Goal: Transaction & Acquisition: Purchase product/service

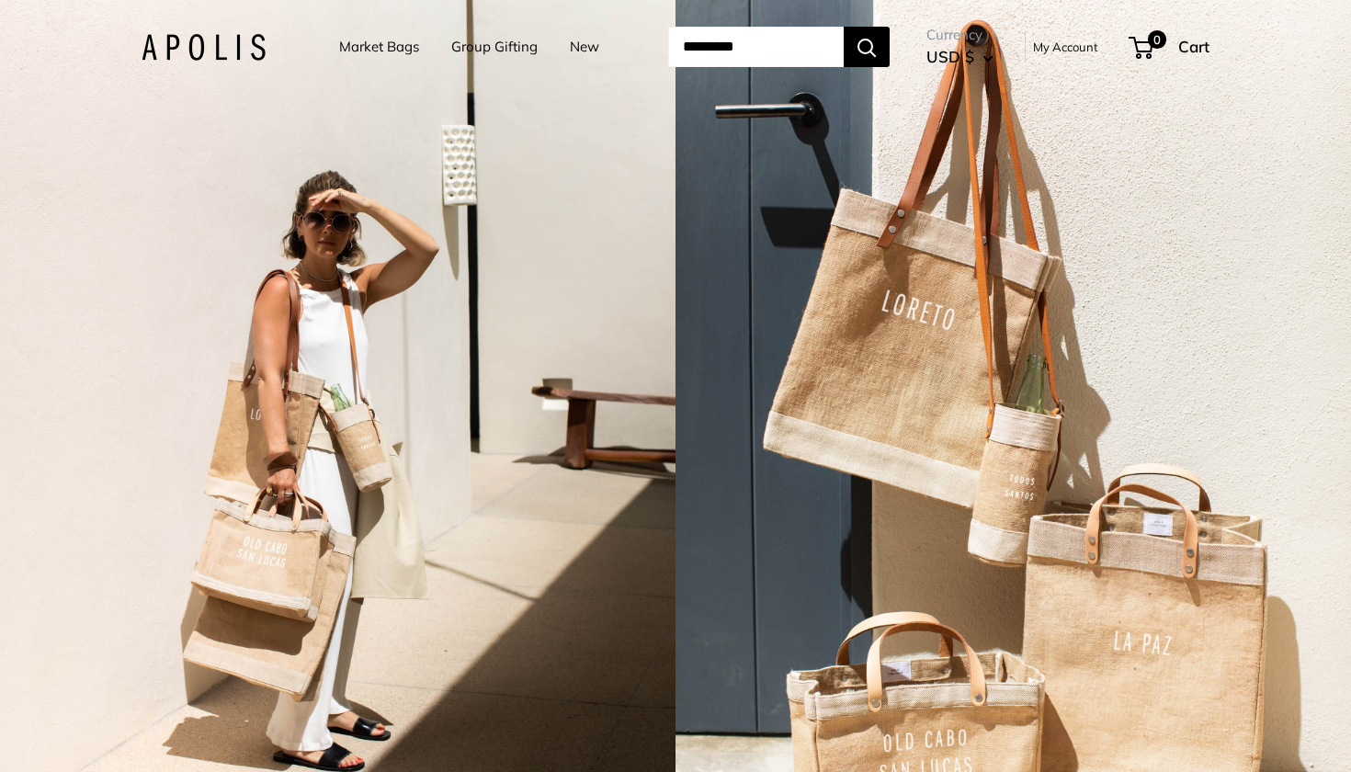
click at [471, 49] on link "Group Gifting" at bounding box center [494, 47] width 86 height 26
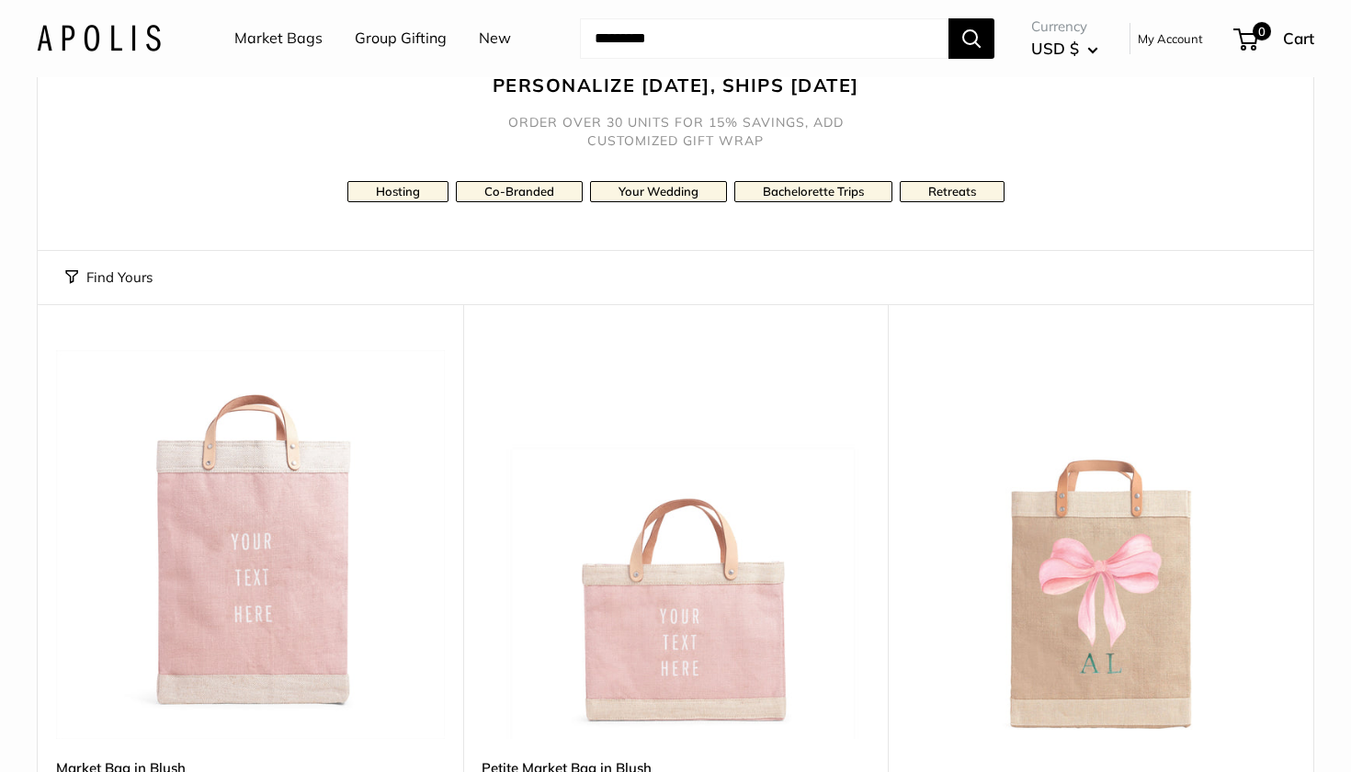
scroll to position [179, 0]
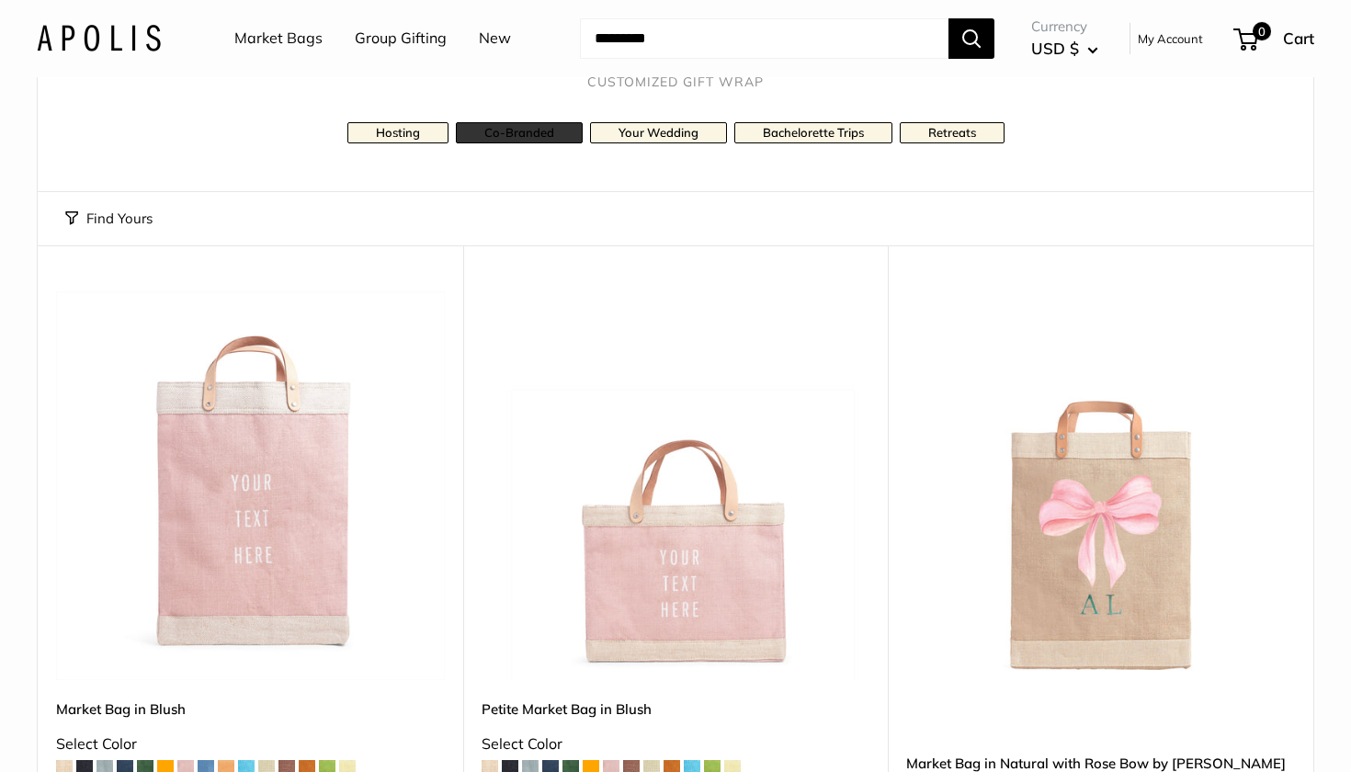
click at [530, 126] on link "Co-Branded" at bounding box center [519, 132] width 127 height 21
click at [256, 48] on link "Market Bags" at bounding box center [278, 39] width 88 height 28
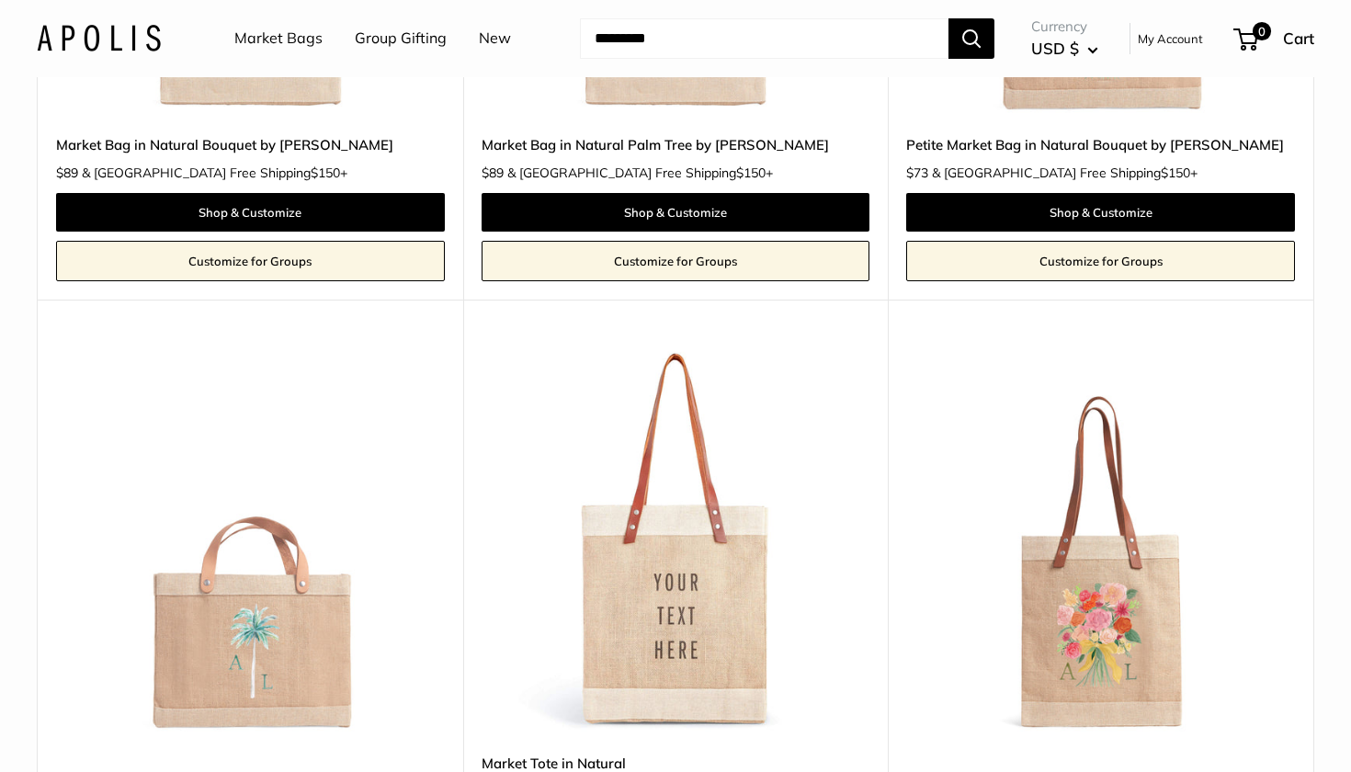
scroll to position [2068, 0]
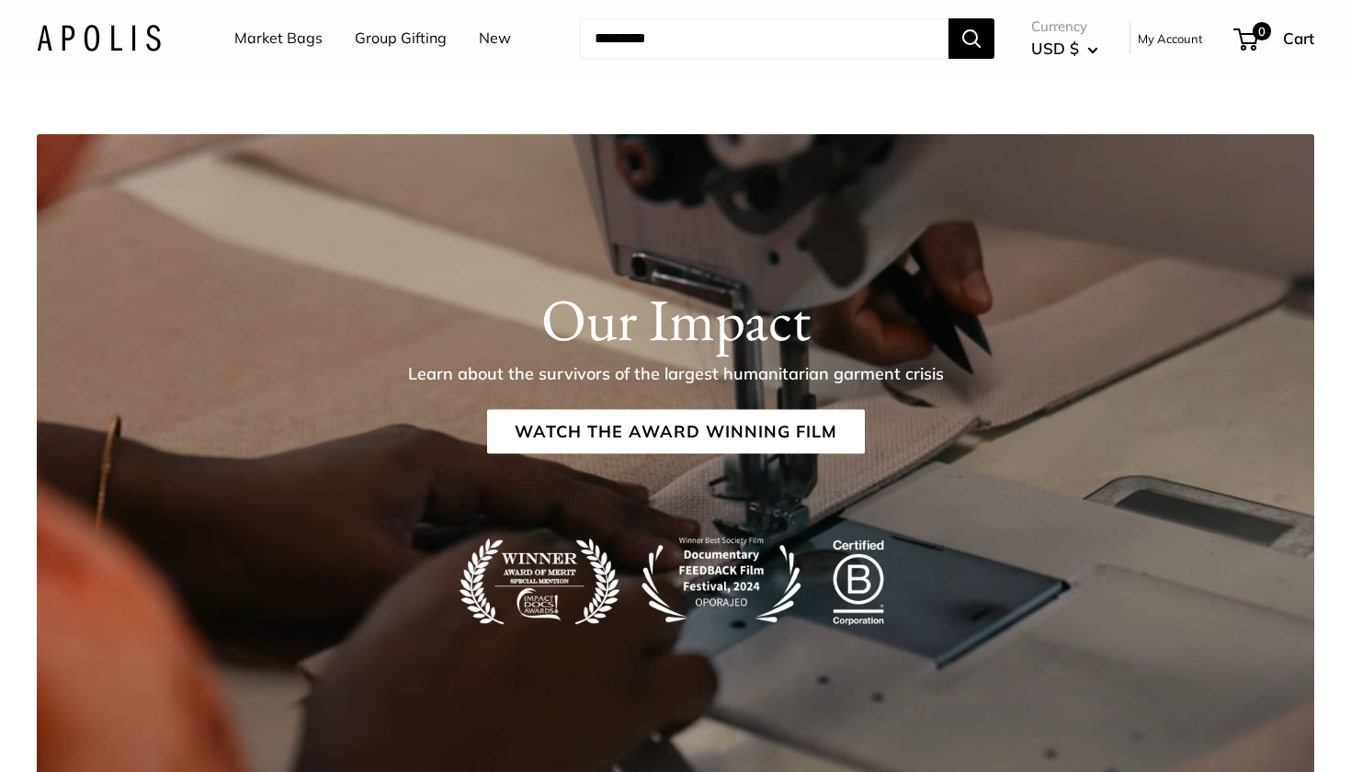
scroll to position [2949, 0]
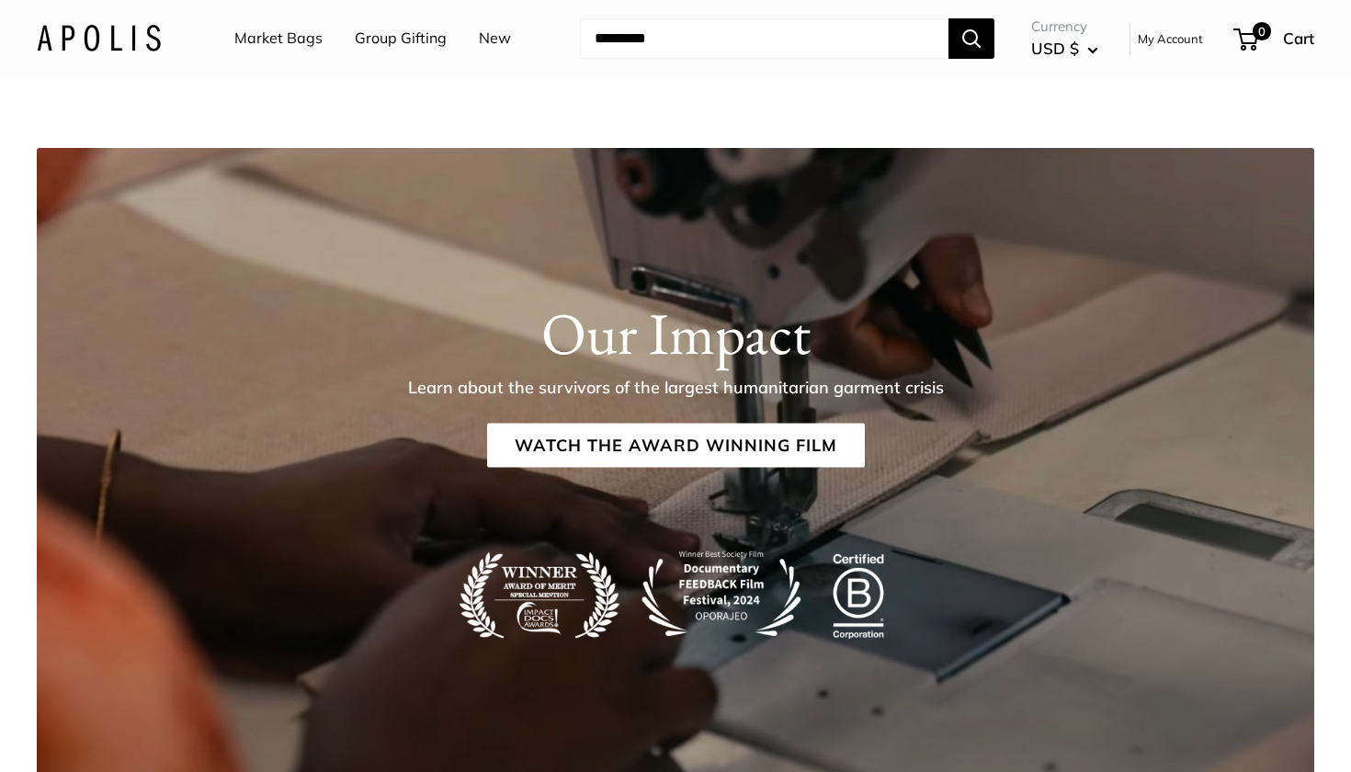
click at [277, 37] on link "Market Bags" at bounding box center [278, 39] width 88 height 28
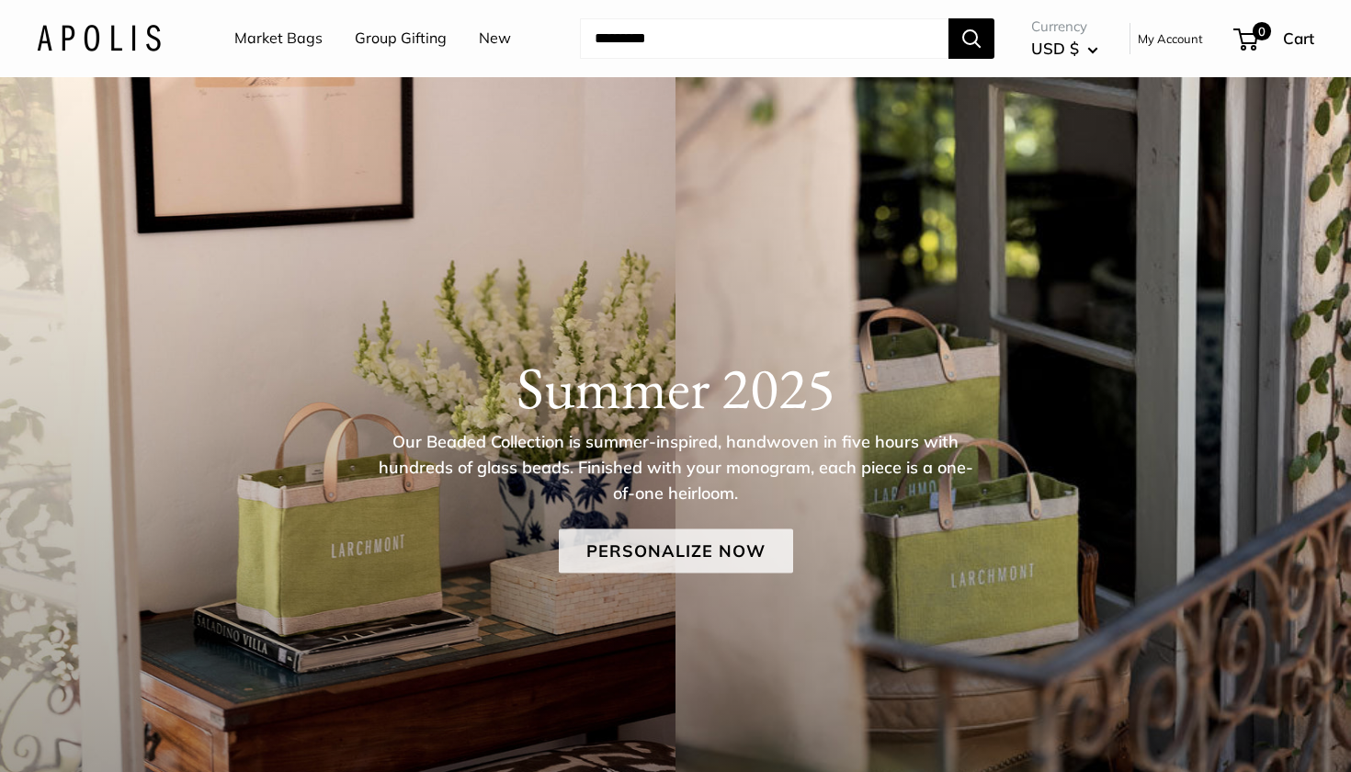
click at [687, 543] on link "Personalize Now" at bounding box center [676, 552] width 234 height 44
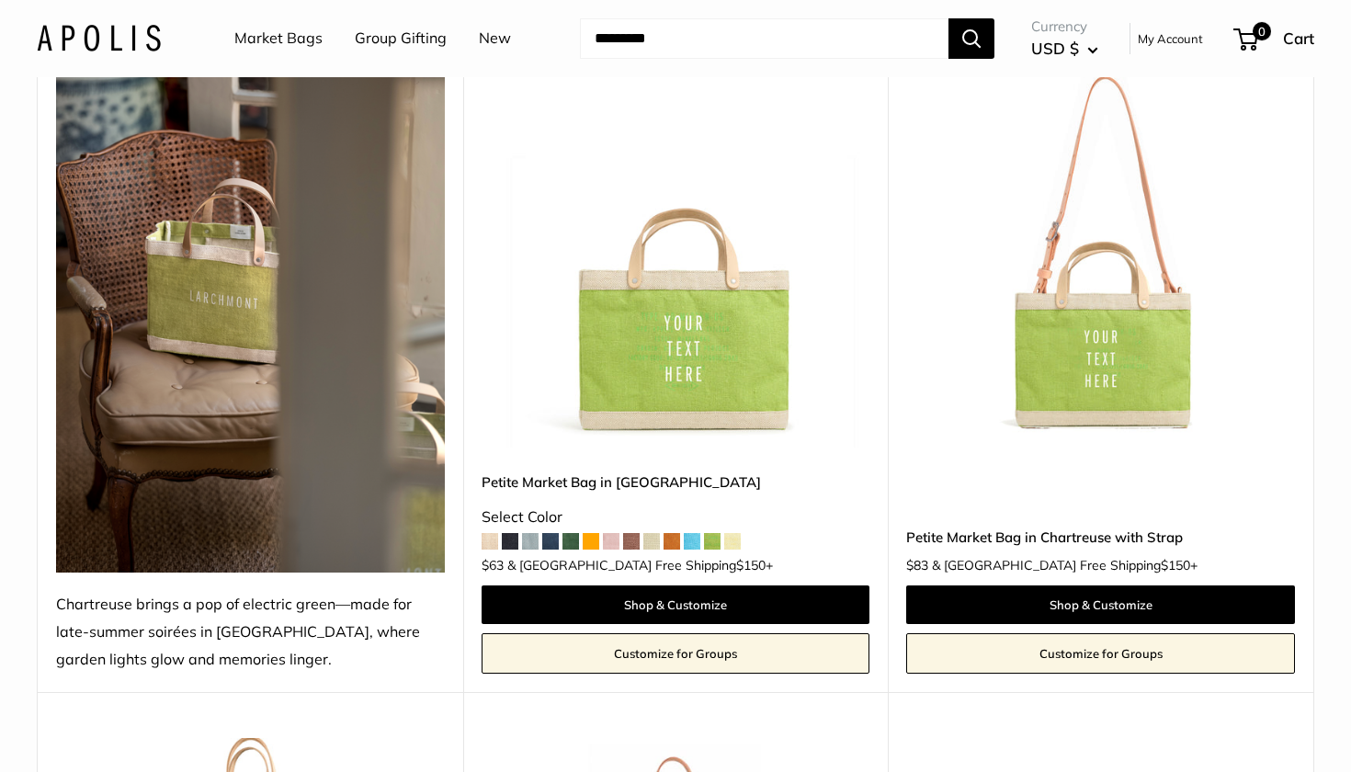
scroll to position [266, 0]
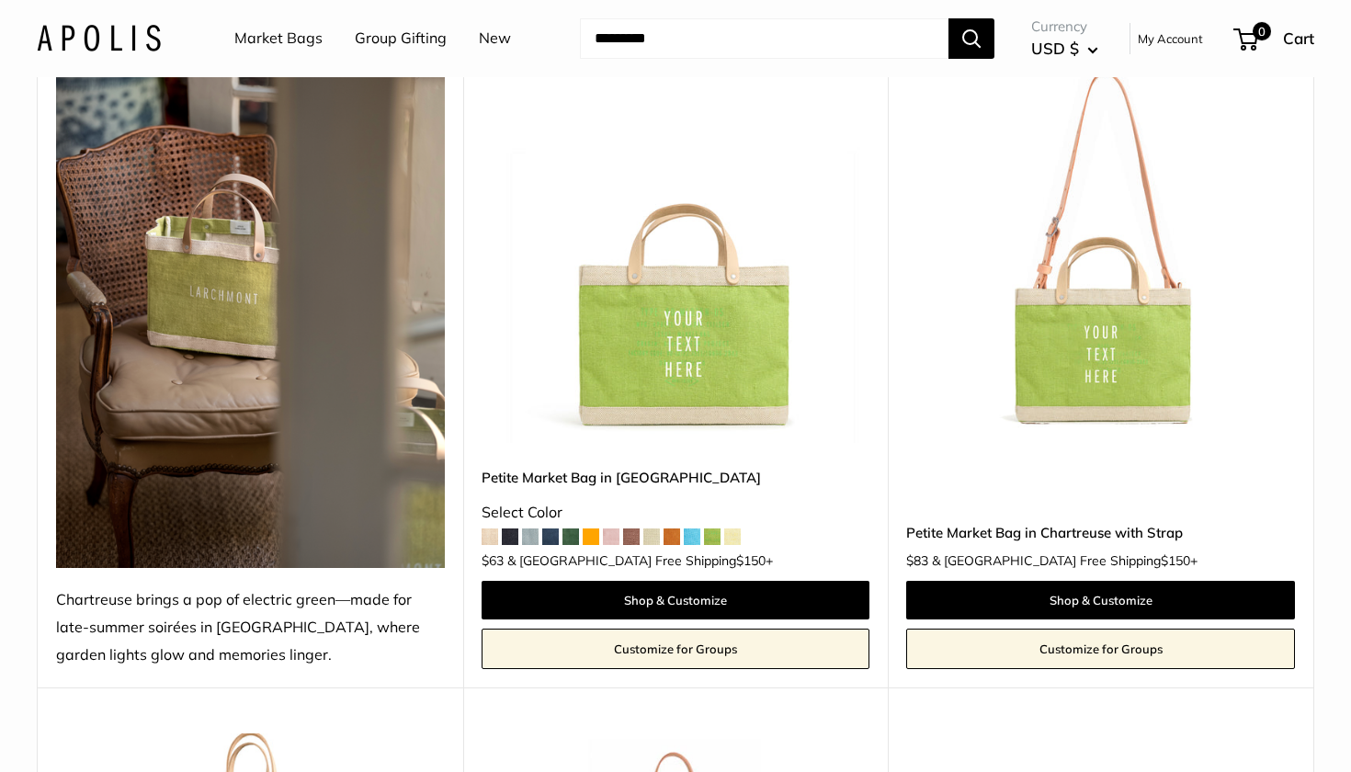
click at [0, 0] on img at bounding box center [0, 0] width 0 height 0
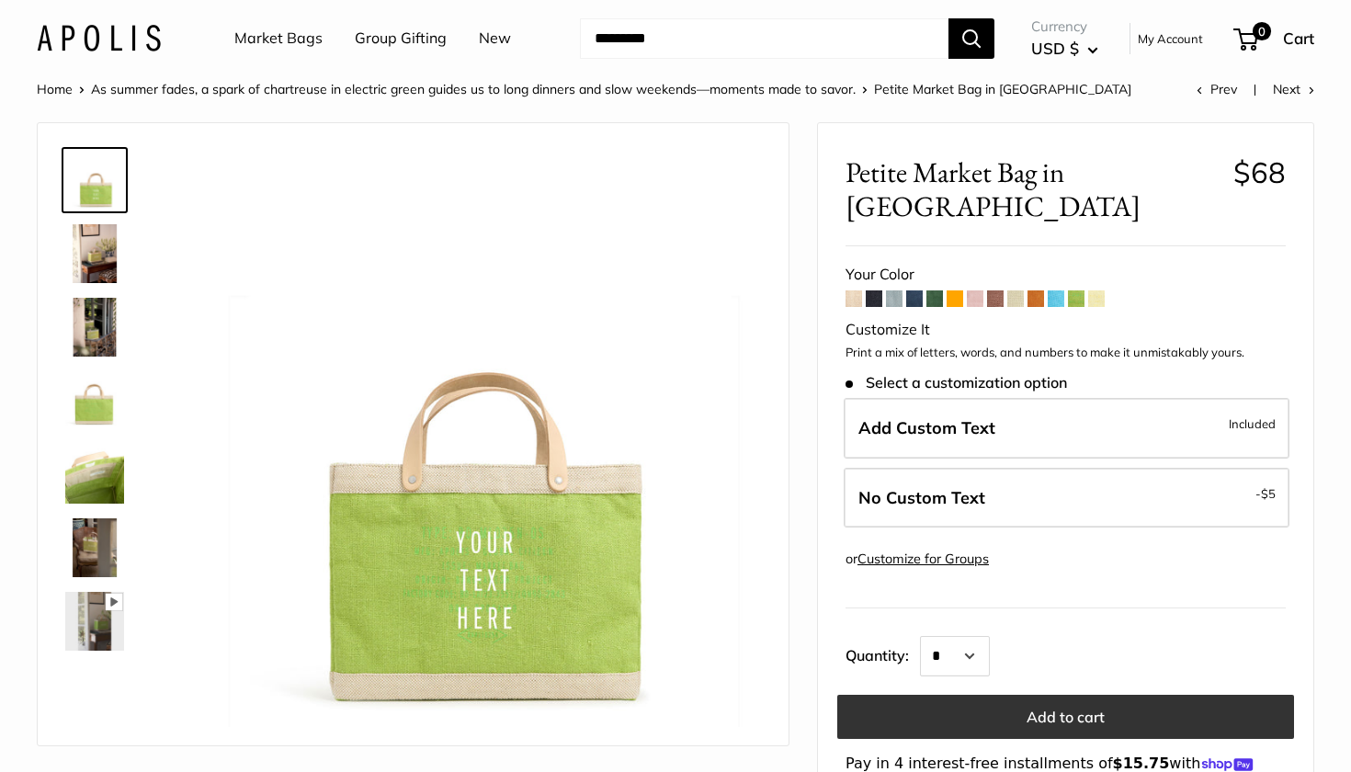
click at [1151, 695] on button "Add to cart" at bounding box center [1065, 717] width 457 height 44
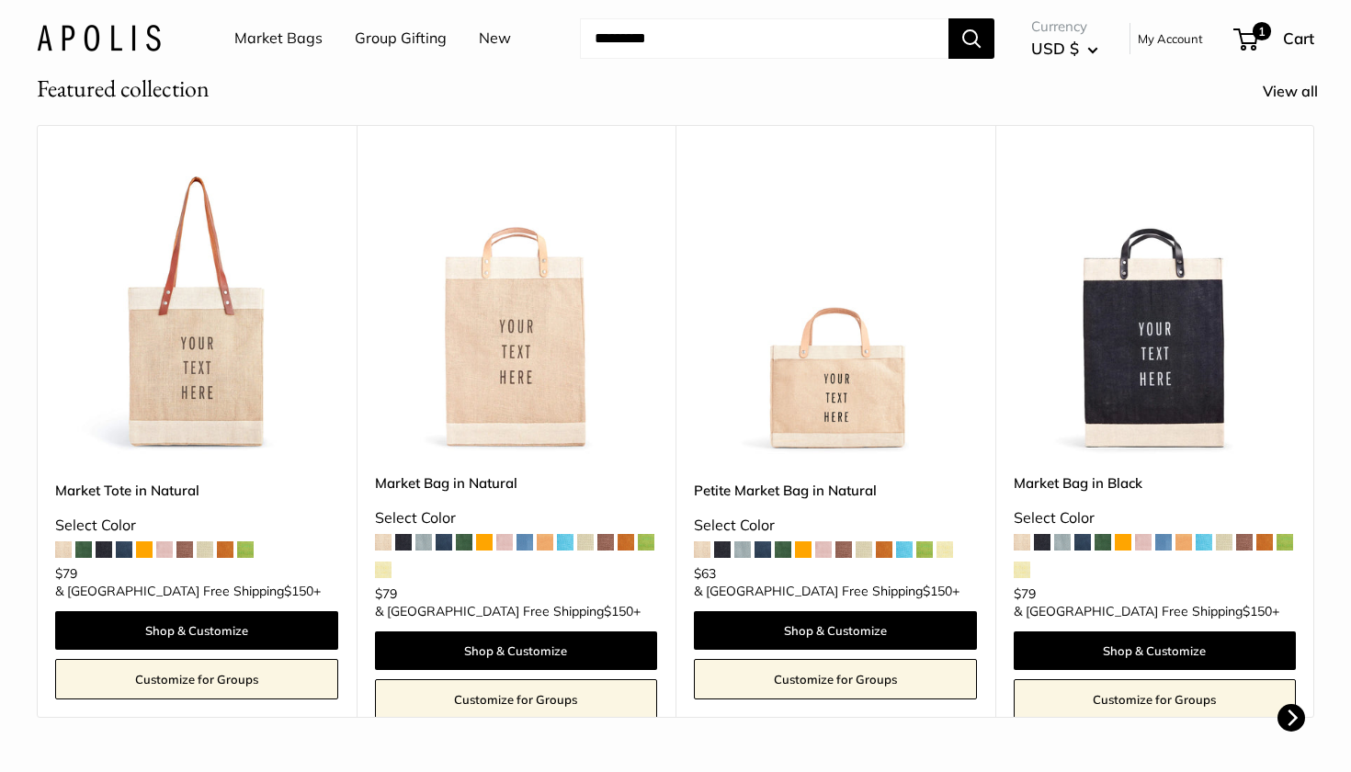
scroll to position [316, 0]
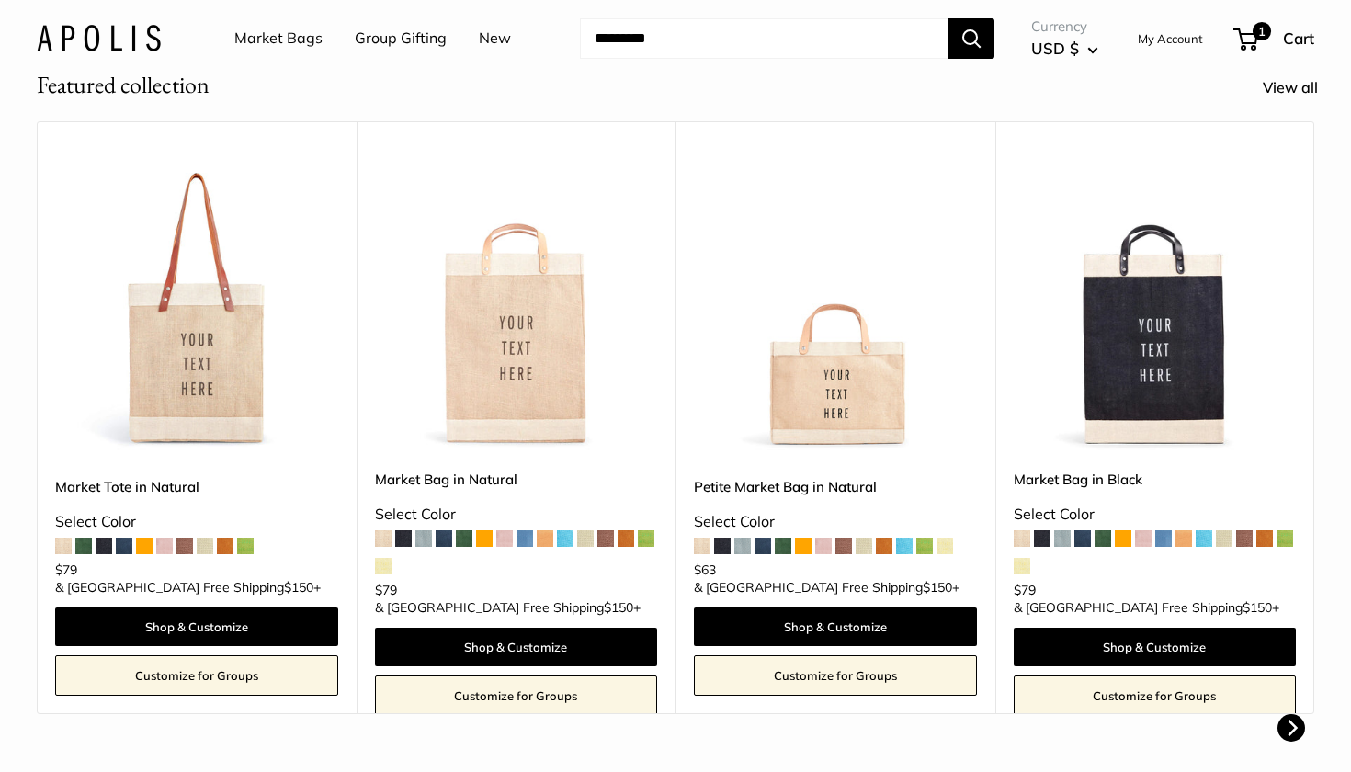
click at [0, 0] on img at bounding box center [0, 0] width 0 height 0
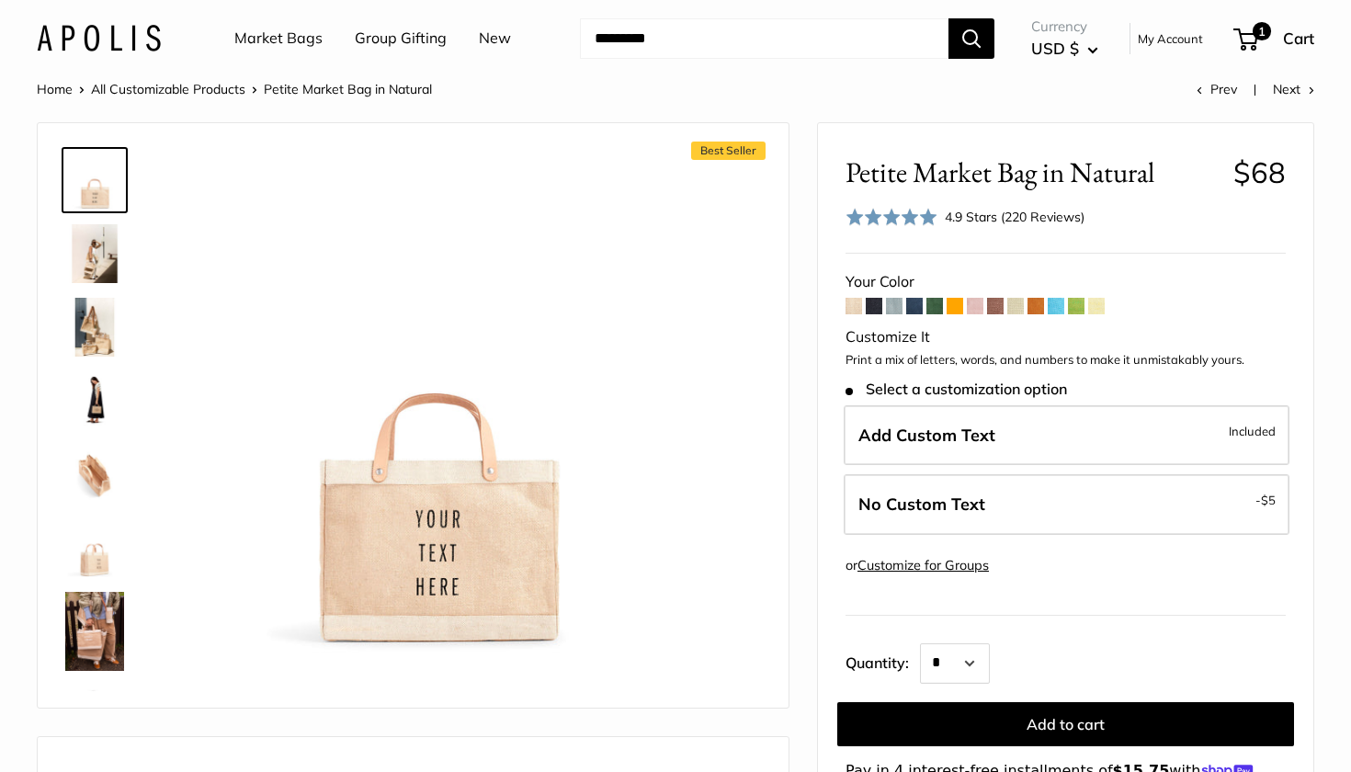
click at [962, 564] on link "Customize for Groups" at bounding box center [923, 565] width 131 height 17
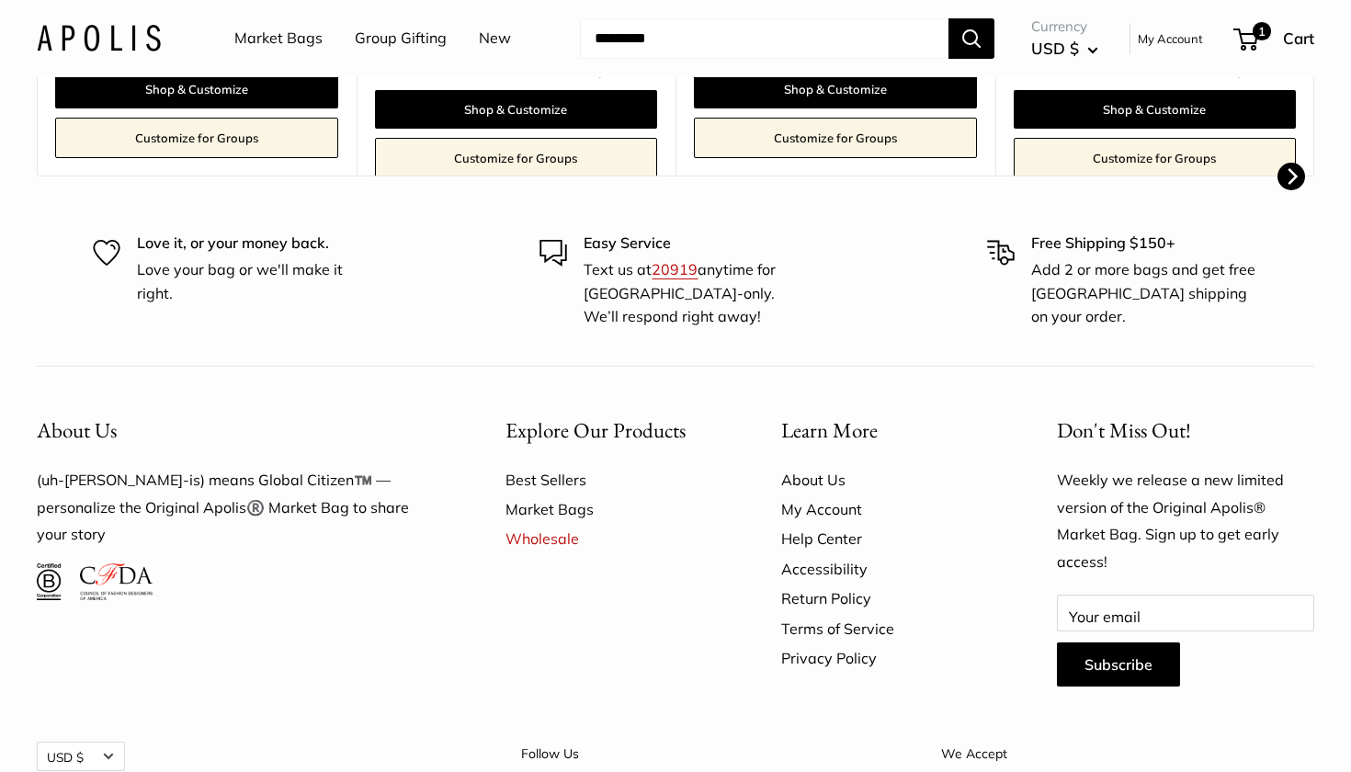
scroll to position [1072, 0]
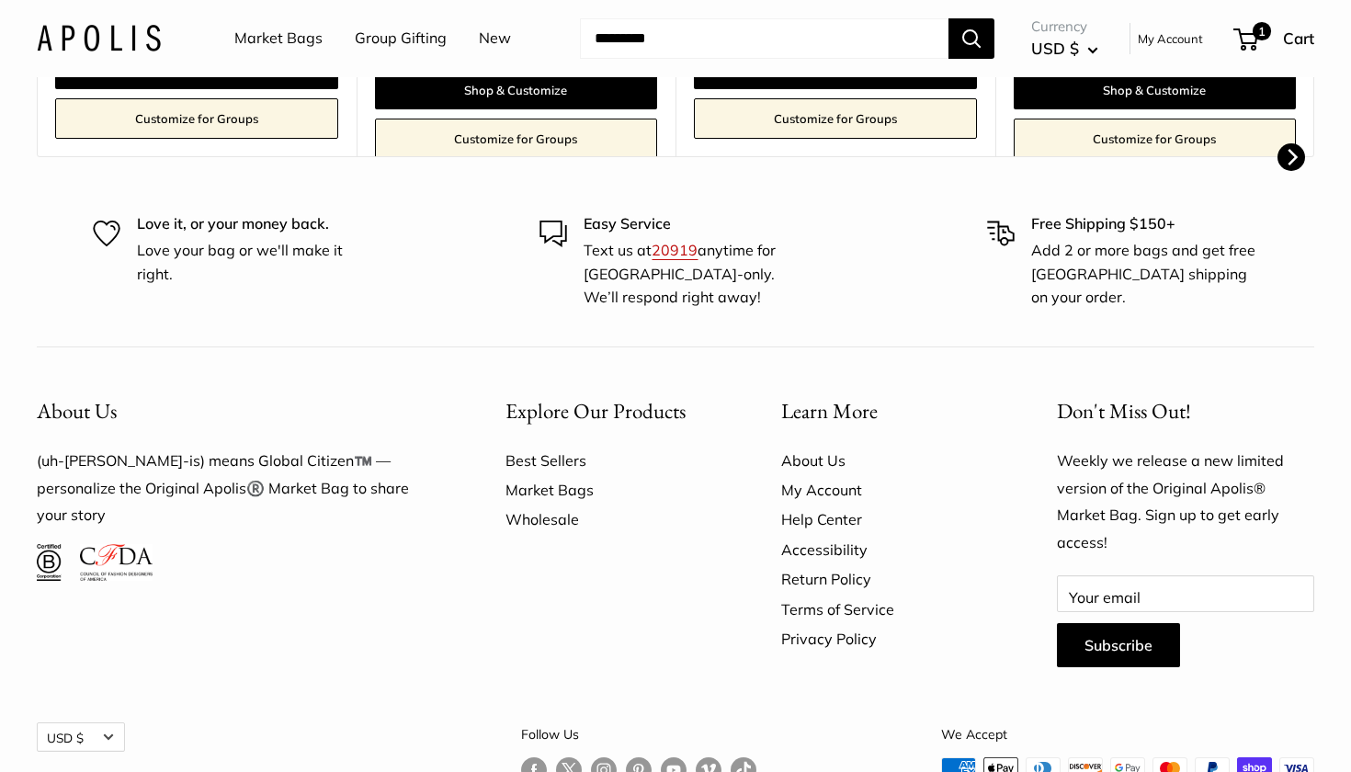
click at [531, 518] on link "Wholesale" at bounding box center [611, 519] width 211 height 29
